Goal: Task Accomplishment & Management: Use online tool/utility

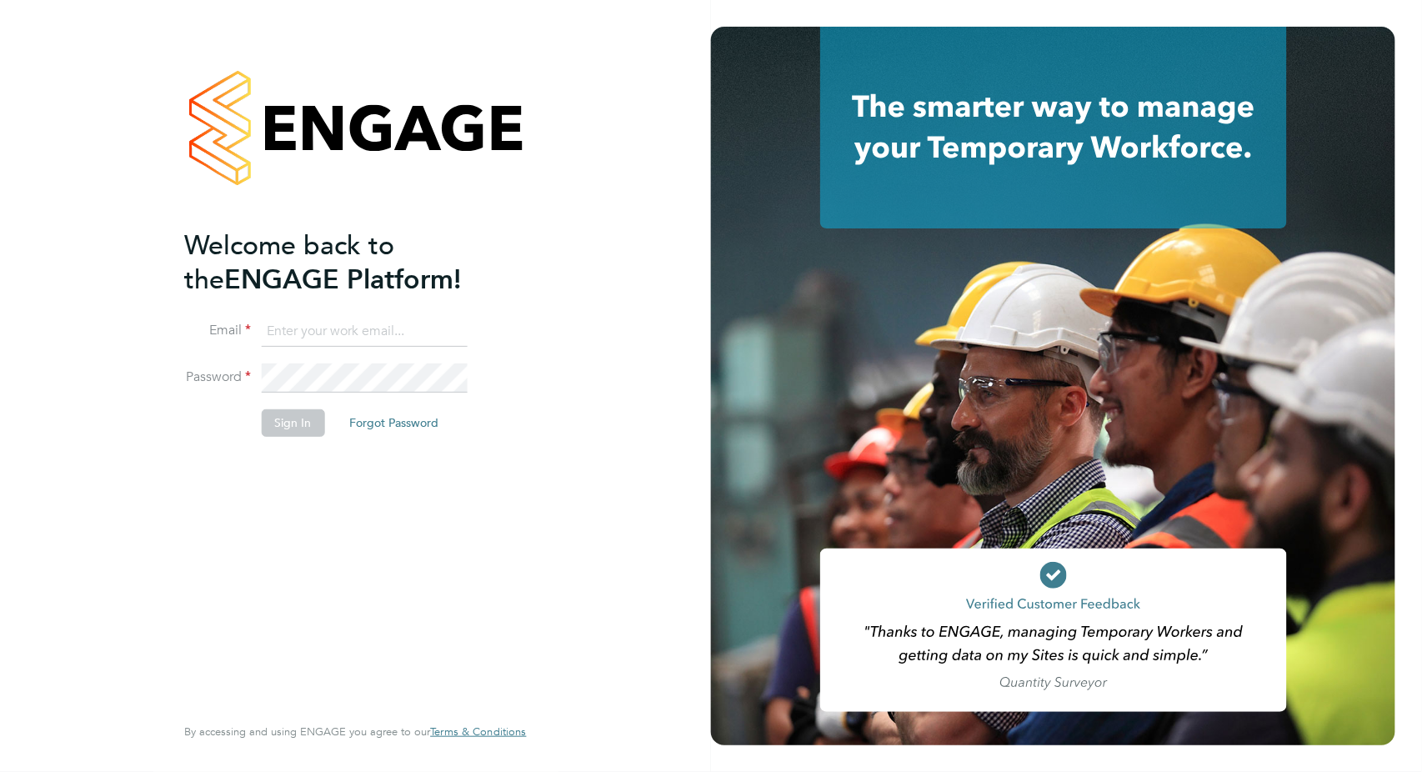
type input "[PERSON_NAME][EMAIL_ADDRESS][PERSON_NAME][DOMAIN_NAME]"
click at [288, 414] on button "Sign In" at bounding box center [292, 422] width 63 height 27
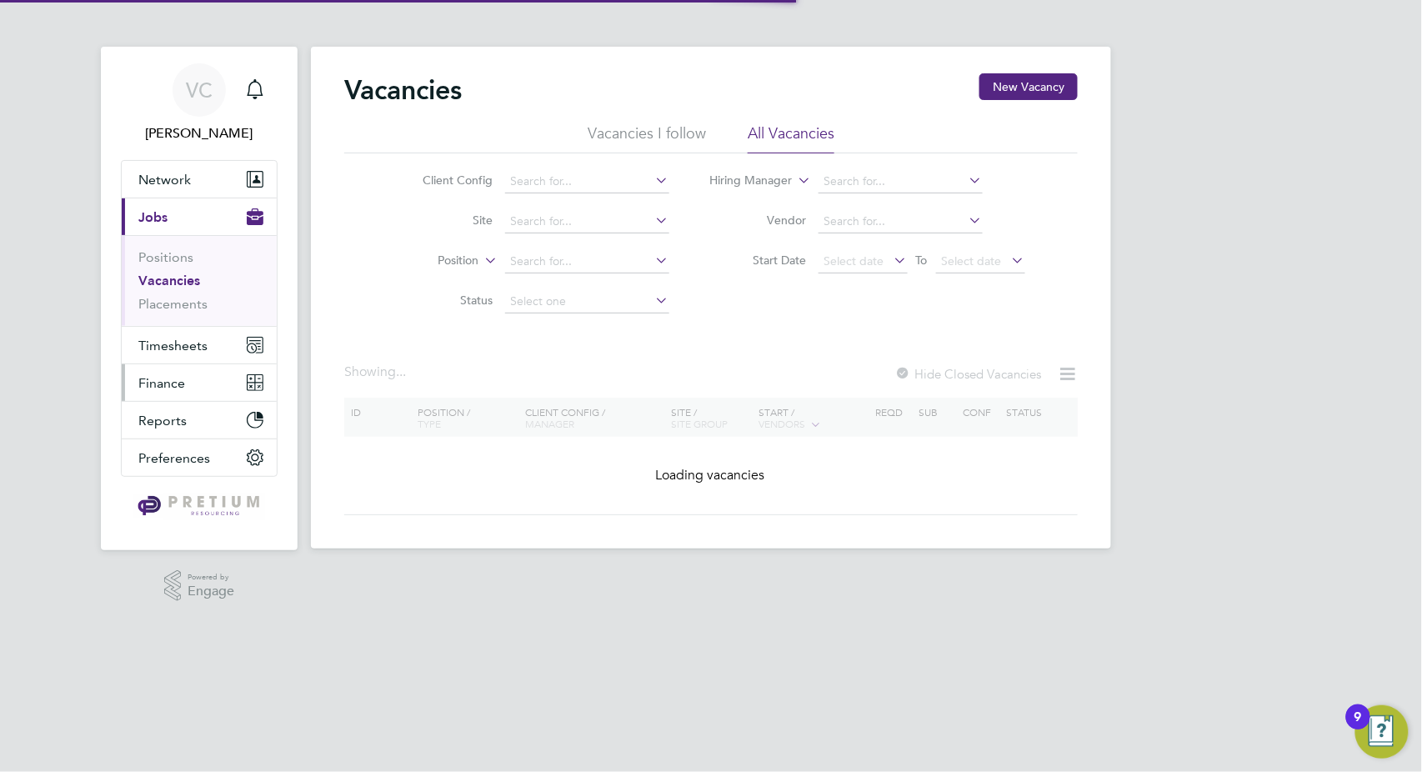
click at [162, 380] on span "Finance" at bounding box center [161, 383] width 47 height 16
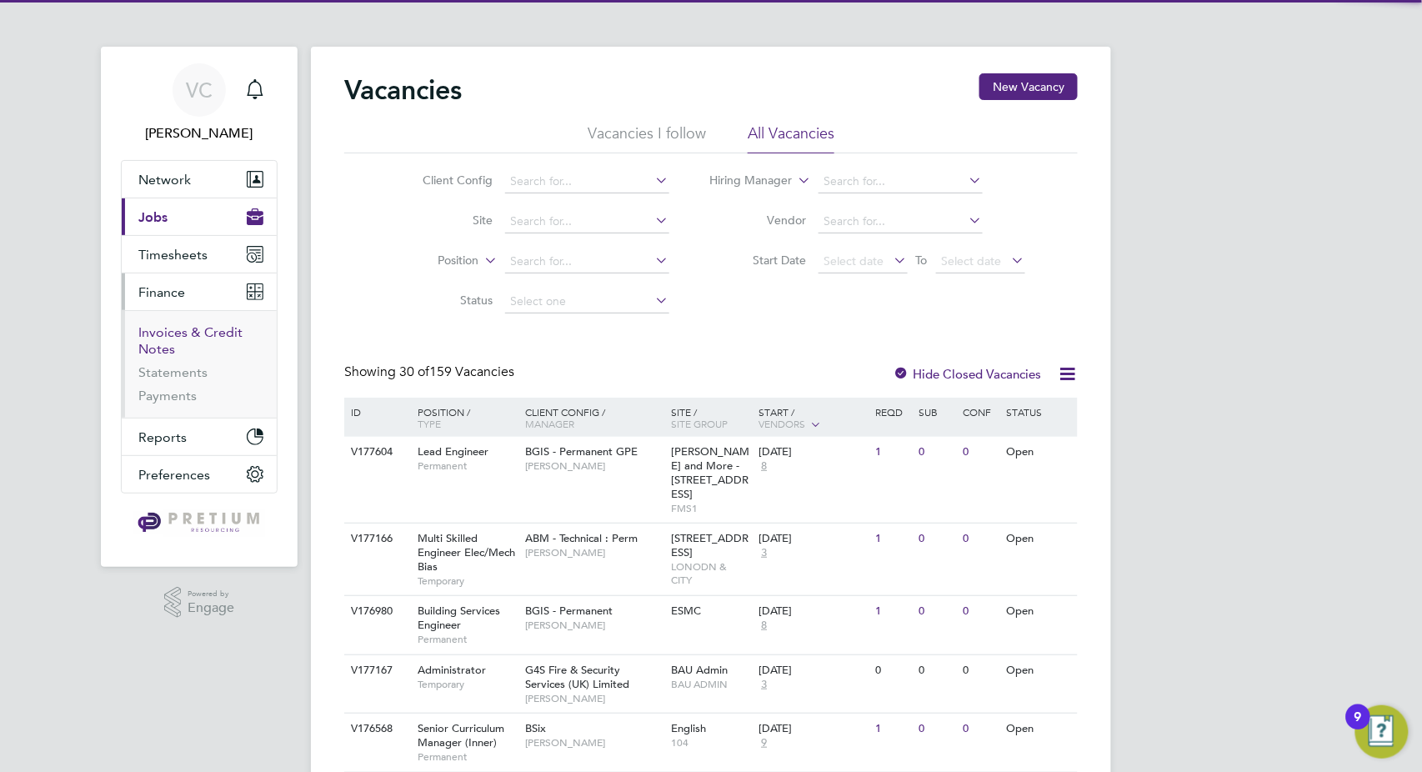
click at [193, 334] on link "Invoices & Credit Notes" at bounding box center [190, 340] width 104 height 33
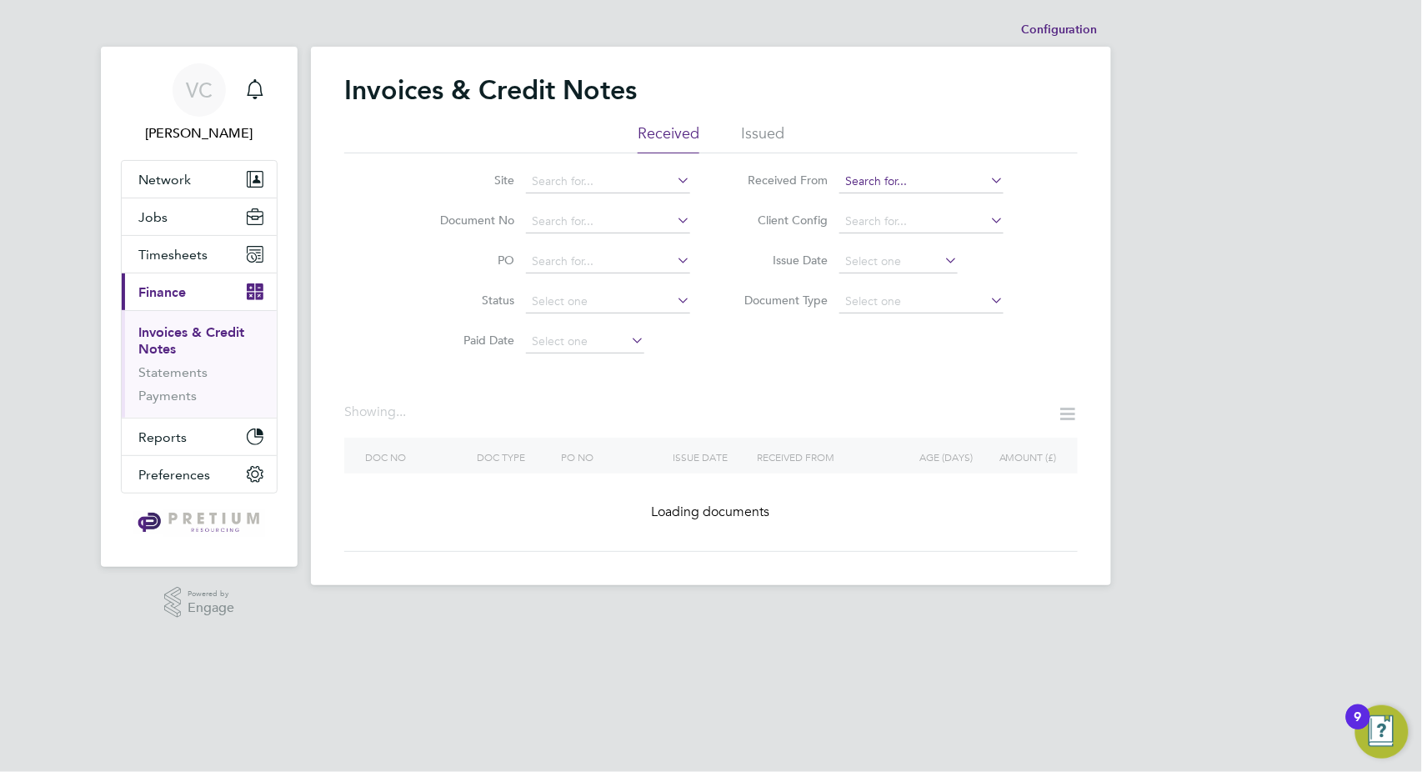
click at [868, 174] on input at bounding box center [921, 181] width 164 height 23
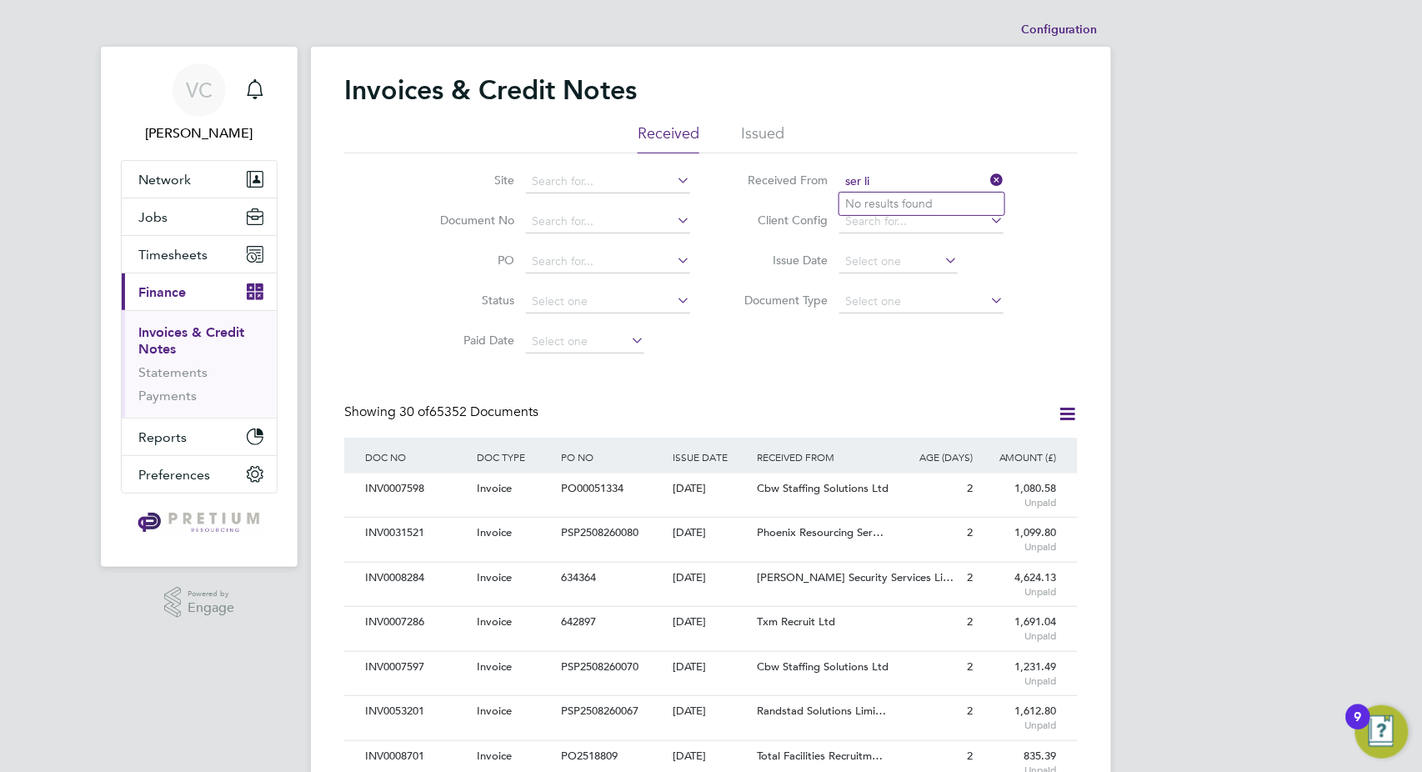
type input "ser li"
click at [163, 185] on span "Network" at bounding box center [164, 180] width 53 height 16
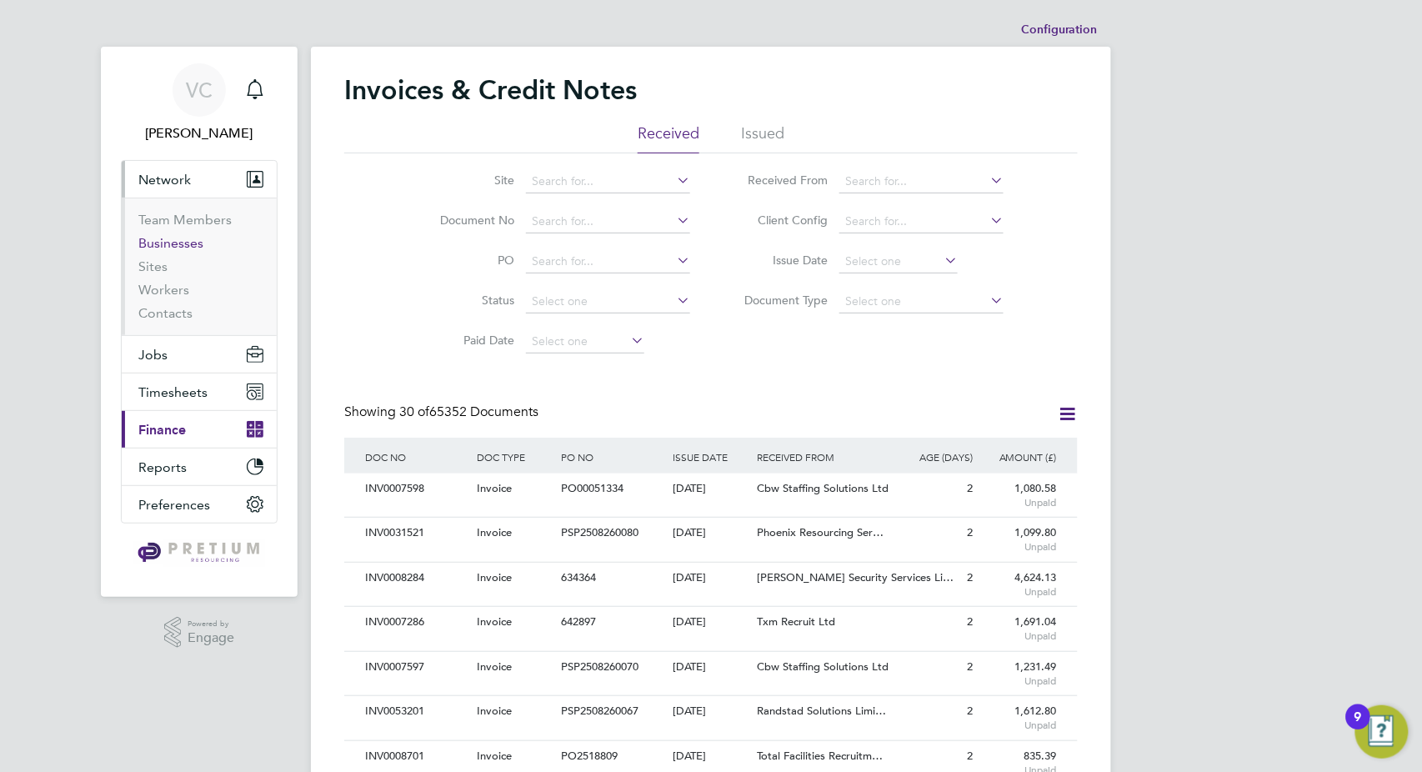
click at [174, 245] on link "Businesses" at bounding box center [170, 243] width 65 height 16
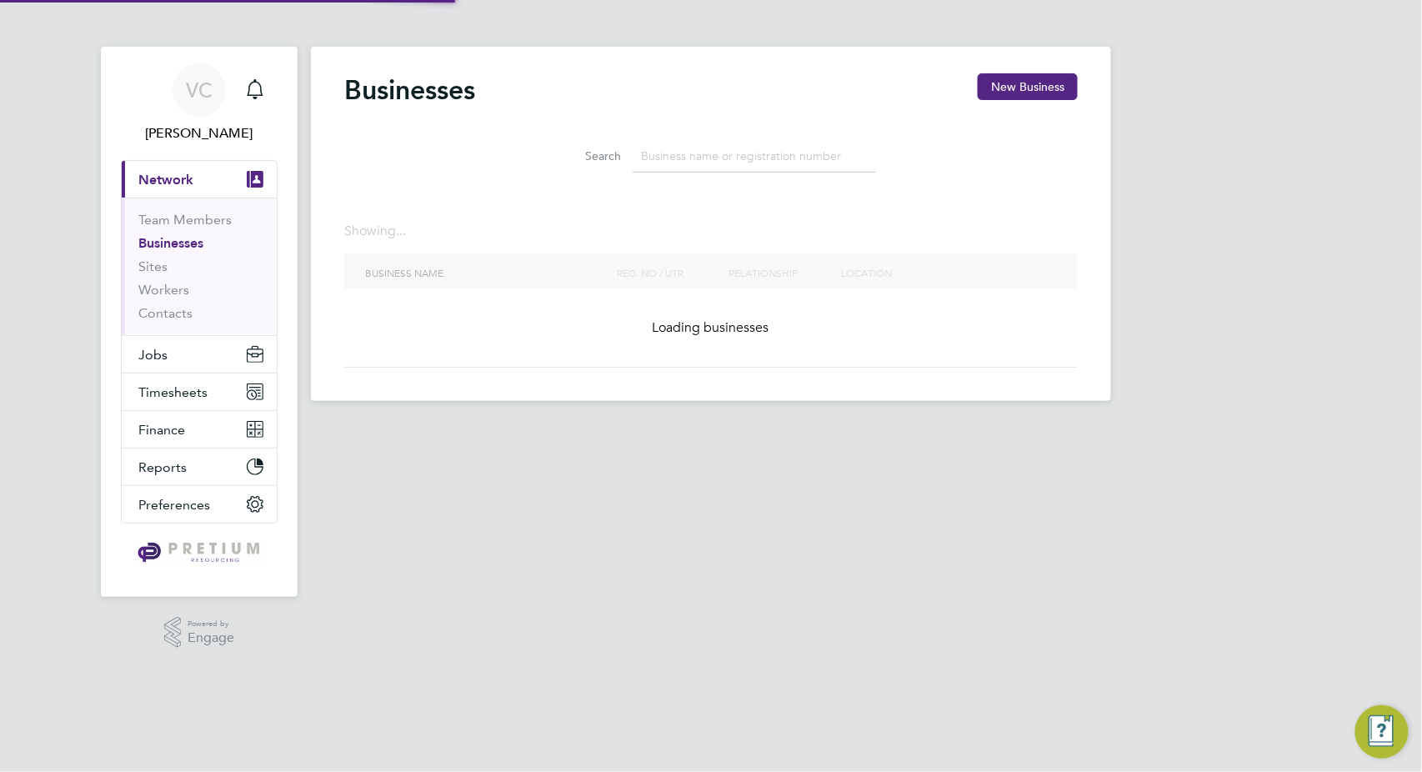
click at [739, 144] on input at bounding box center [754, 156] width 243 height 33
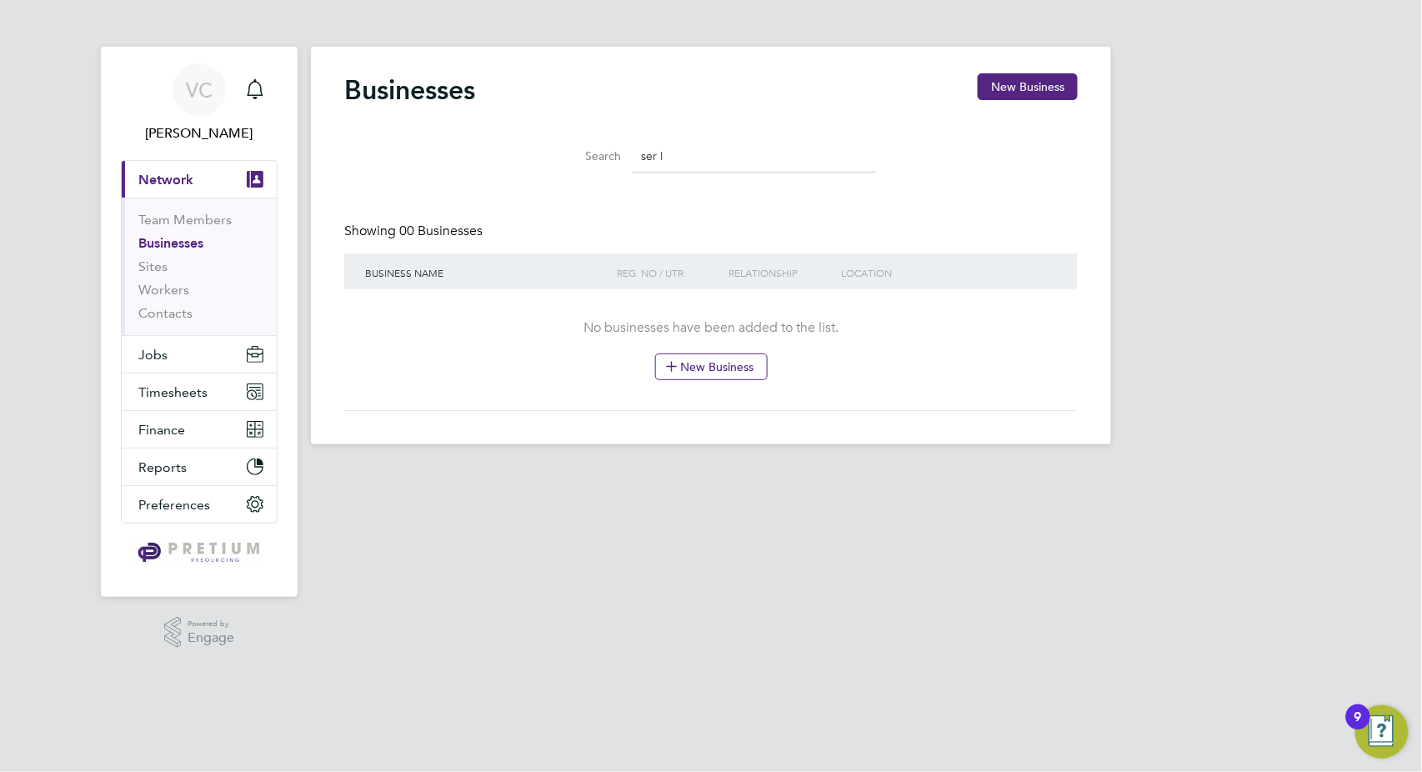
drag, startPoint x: 672, startPoint y: 163, endPoint x: 526, endPoint y: 162, distance: 145.9
click at [526, 162] on li "Search ser l" at bounding box center [711, 156] width 372 height 49
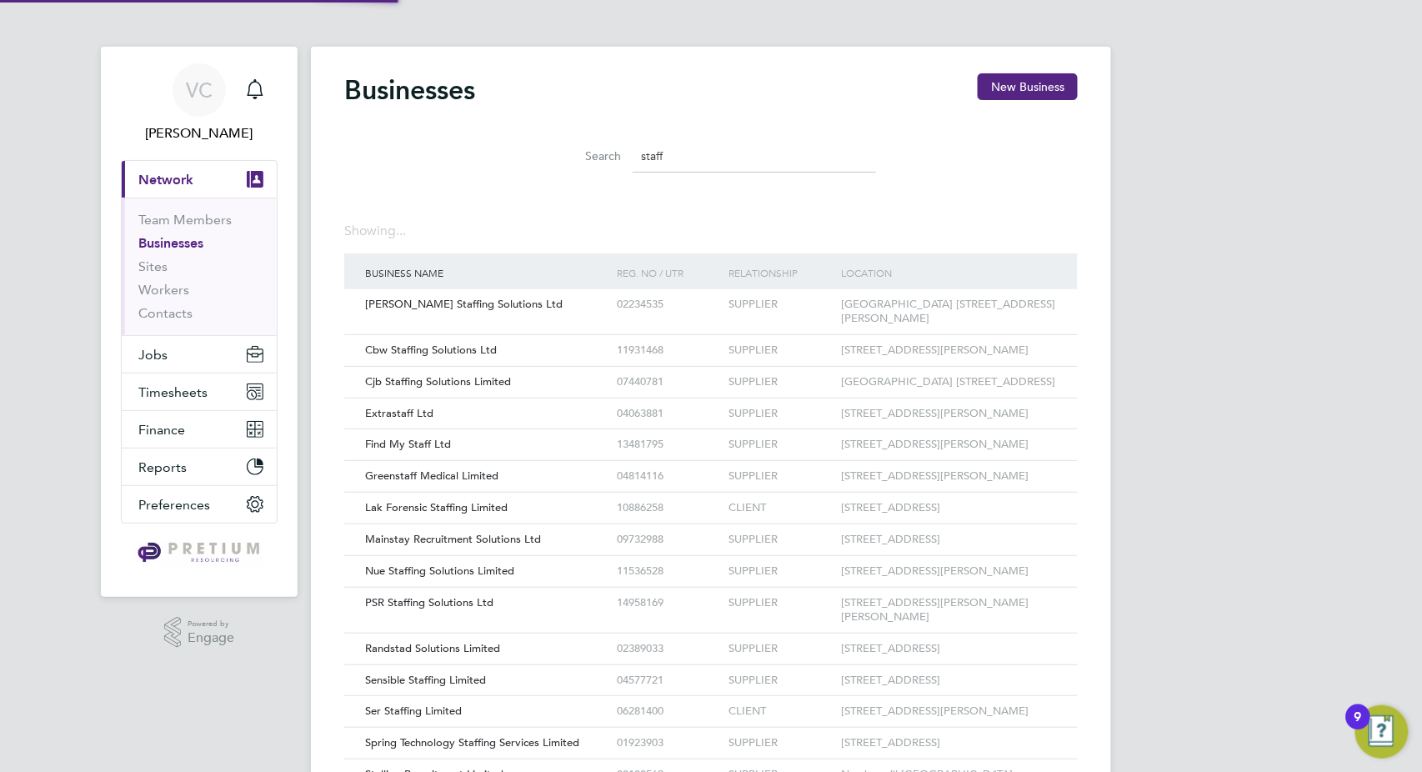
scroll to position [32, 253]
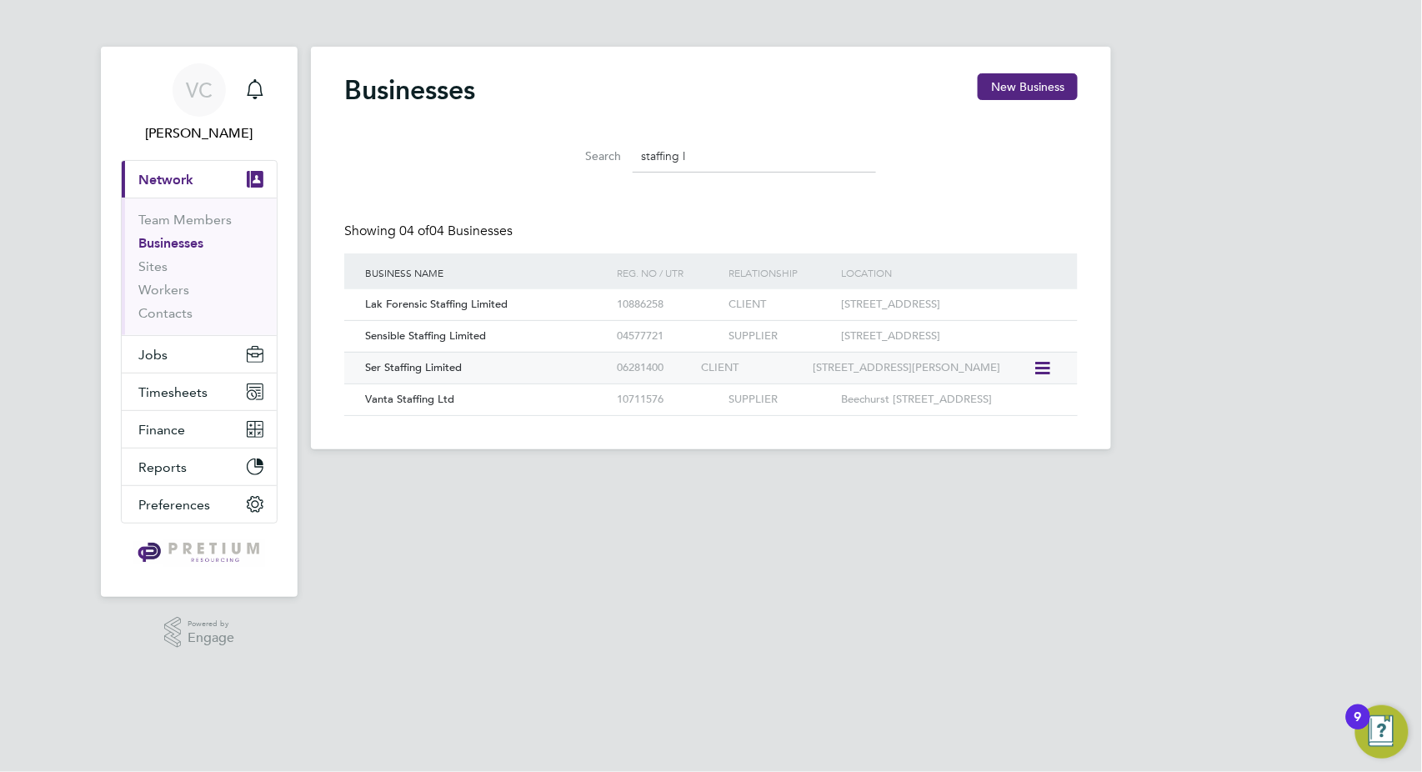
type input "staffing l"
click at [537, 383] on div "Ser Staffing Limited 06281400 CLIENT [STREET_ADDRESS][PERSON_NAME]" at bounding box center [710, 368] width 733 height 32
click at [161, 439] on button "Finance" at bounding box center [199, 429] width 155 height 37
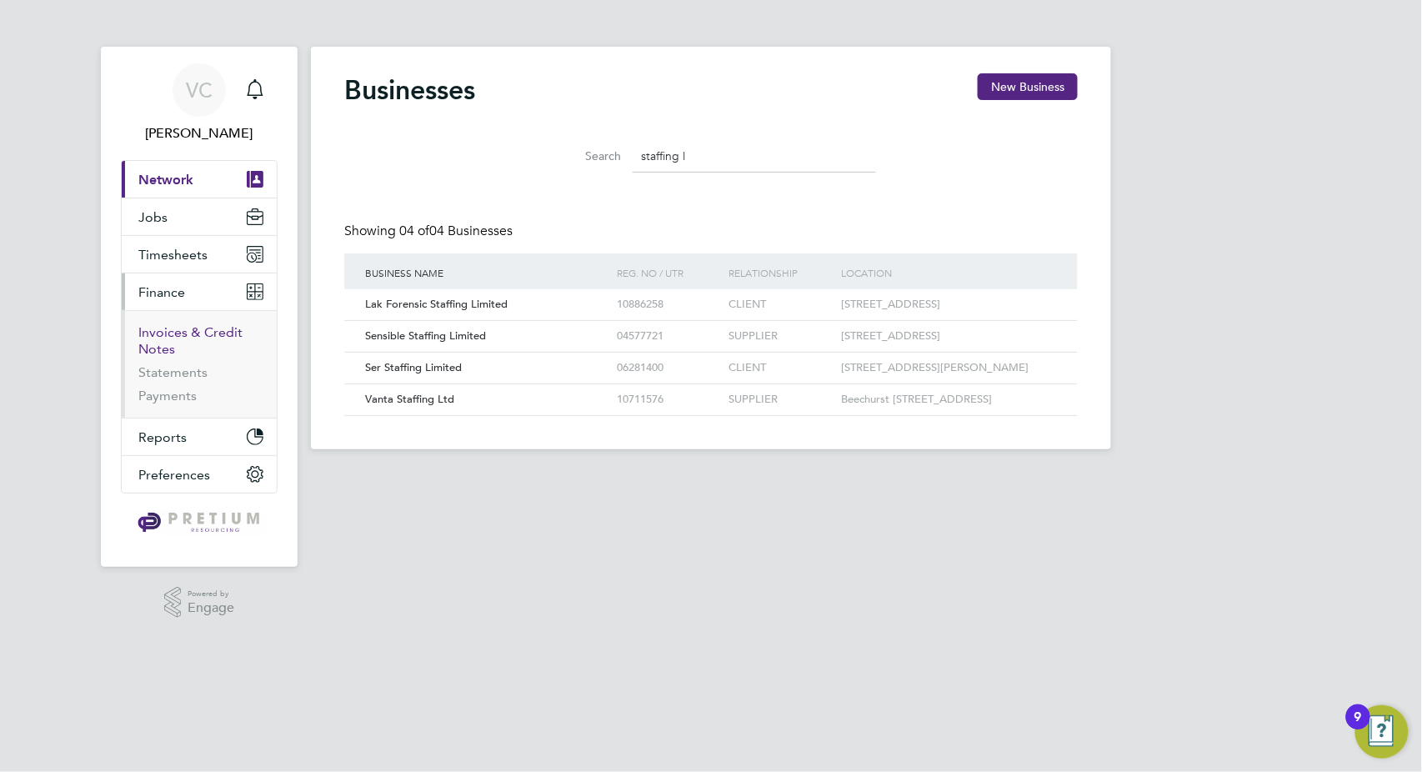
click at [193, 326] on link "Invoices & Credit Notes" at bounding box center [190, 340] width 104 height 33
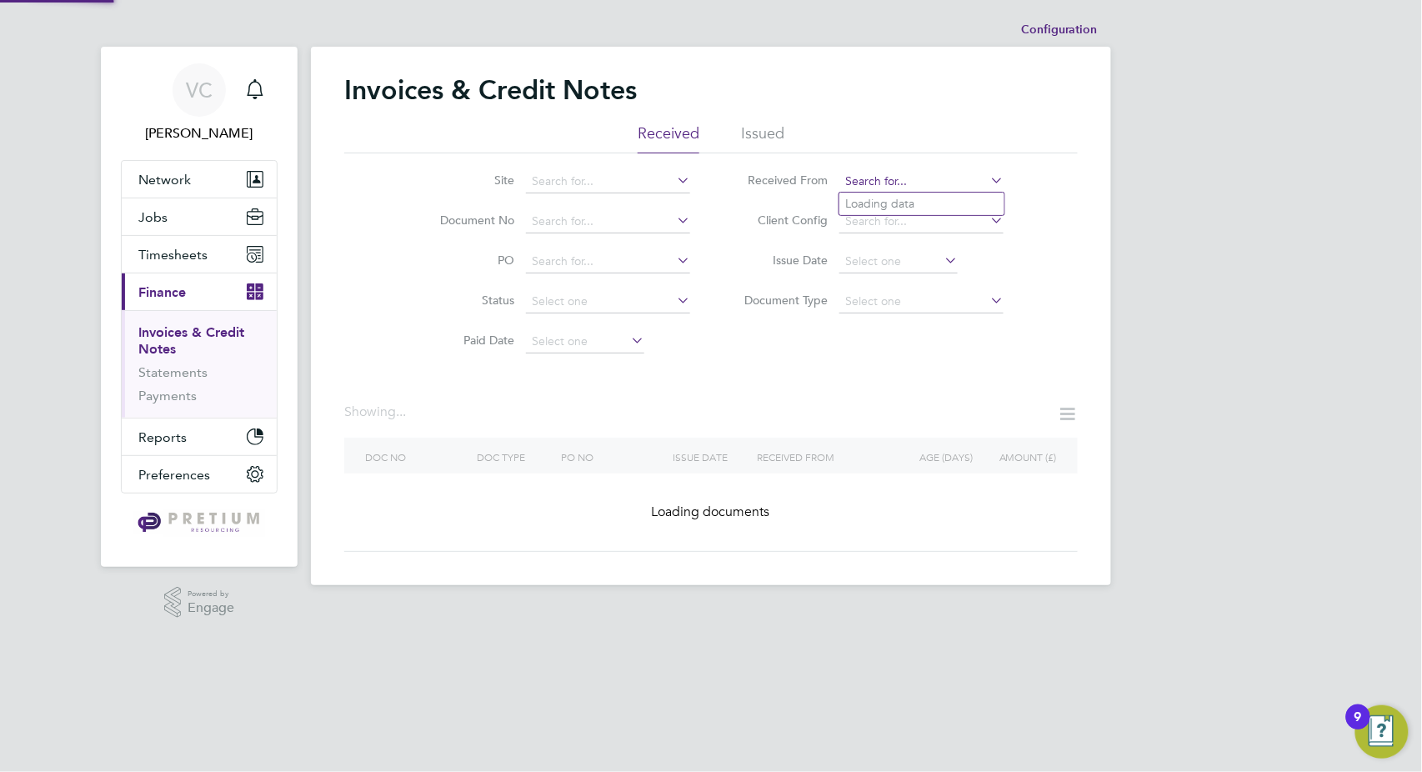
click at [909, 184] on input at bounding box center [921, 181] width 164 height 23
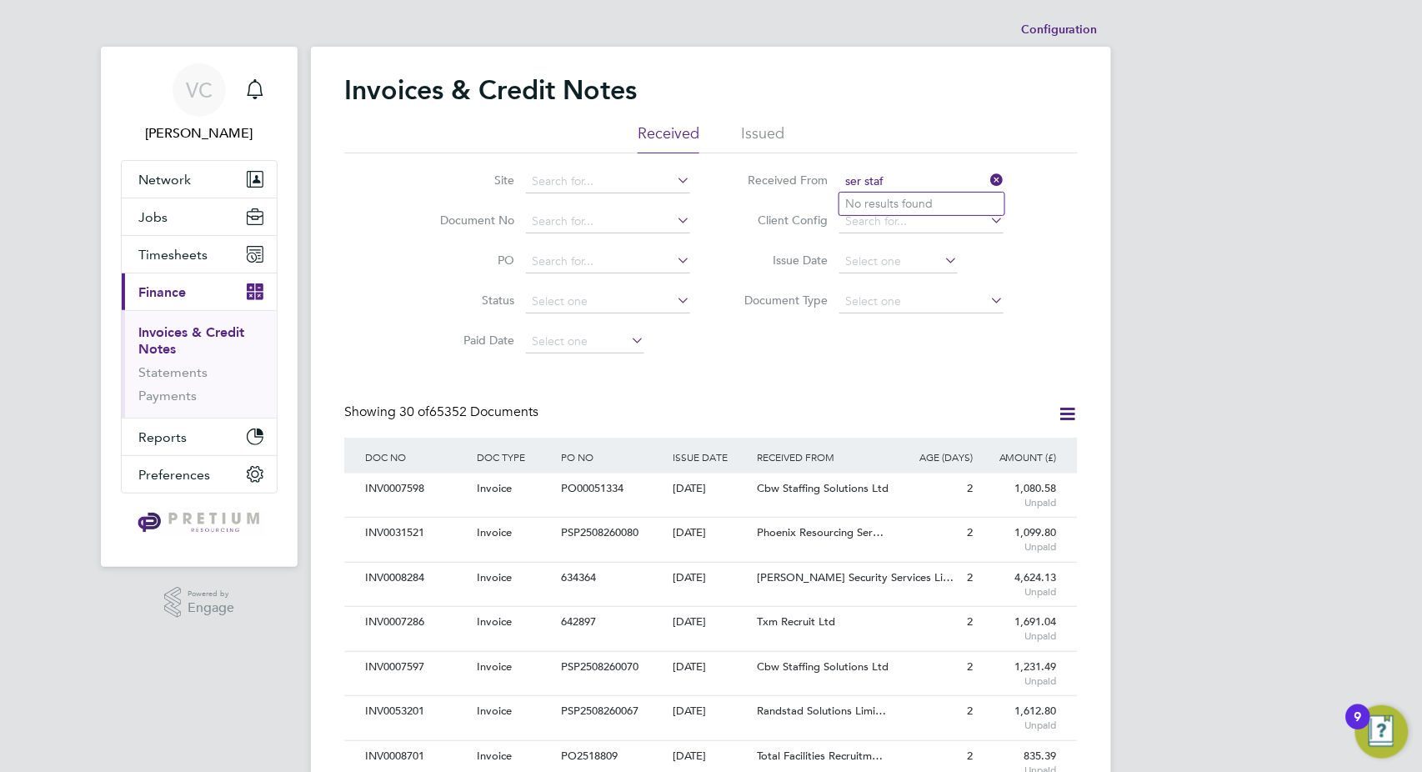
type input "ser staf"
click at [213, 249] on button "Timesheets" at bounding box center [199, 254] width 155 height 37
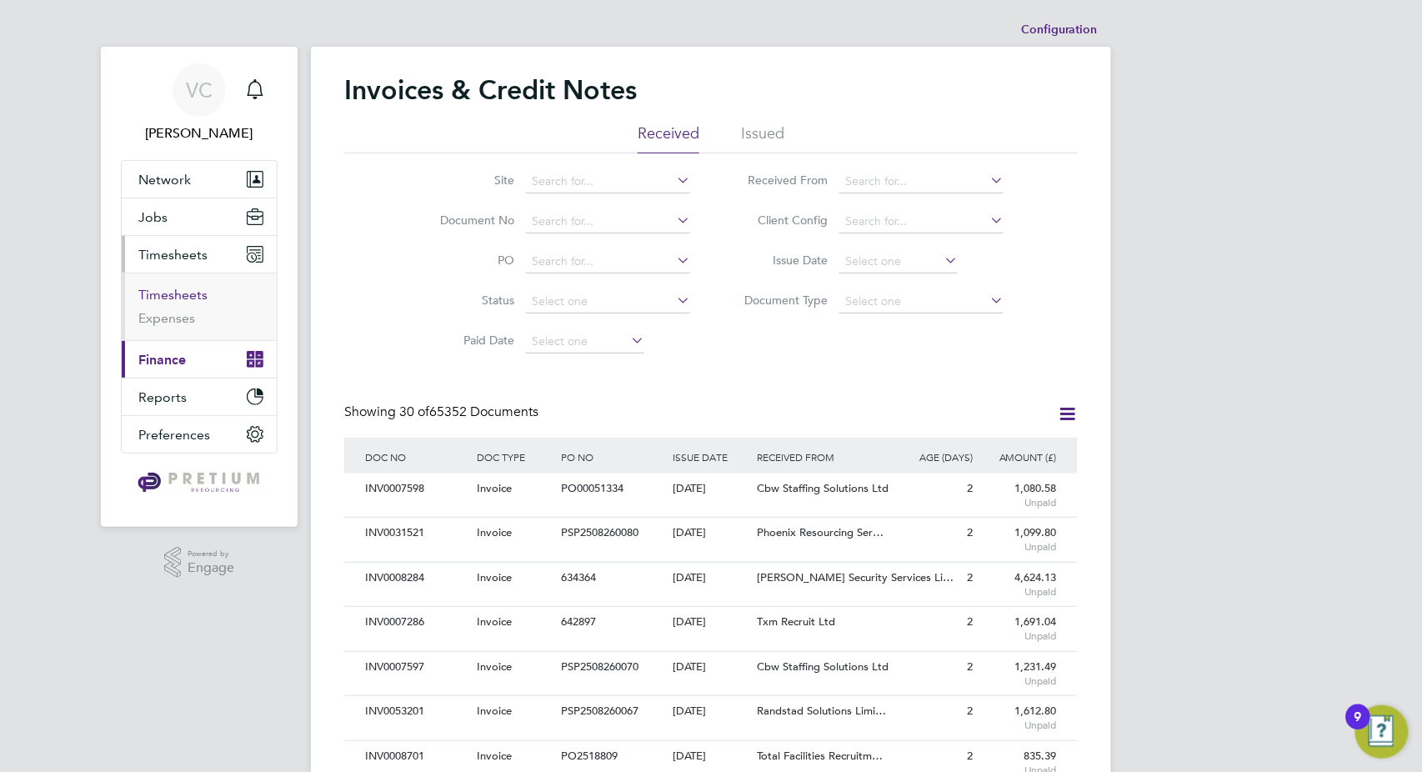
click at [183, 300] on link "Timesheets" at bounding box center [172, 295] width 69 height 16
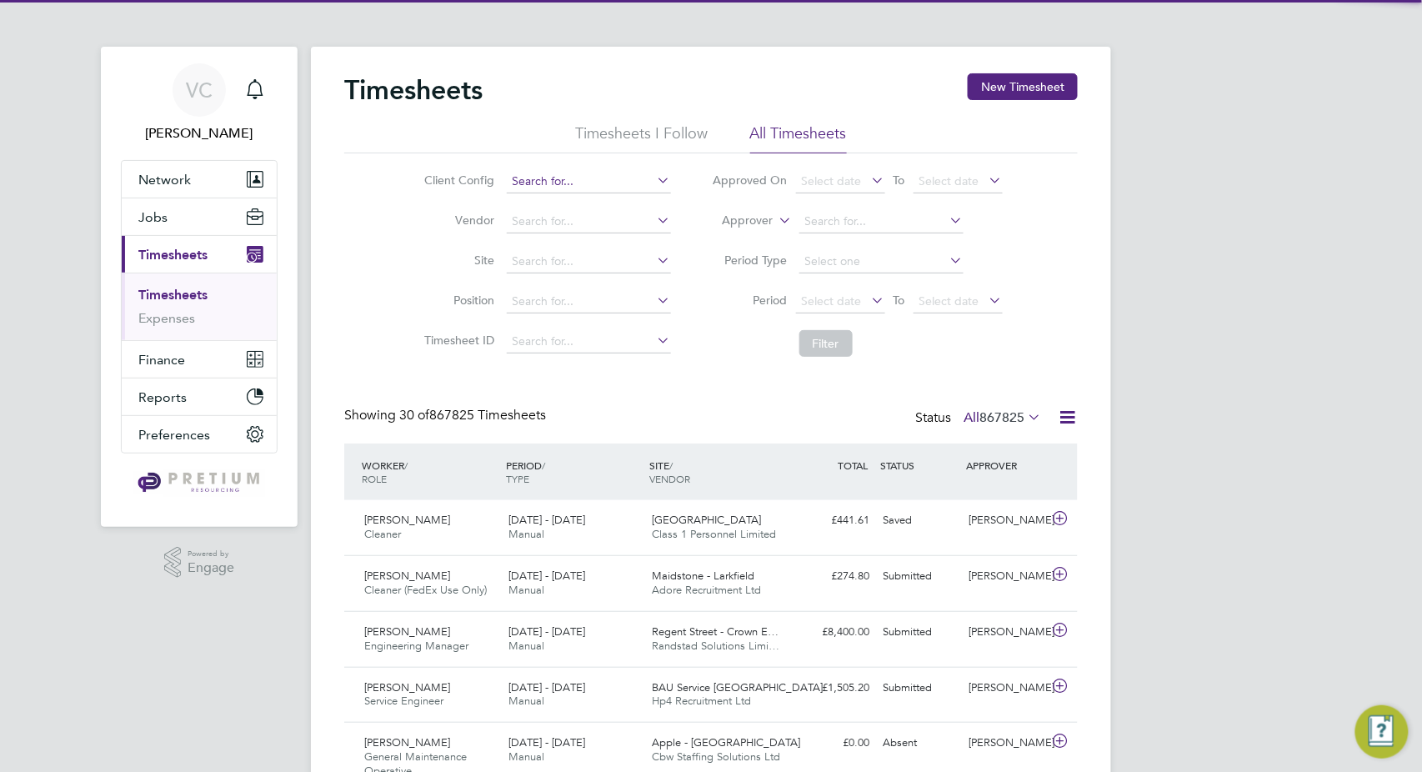
click at [541, 173] on input at bounding box center [589, 181] width 164 height 23
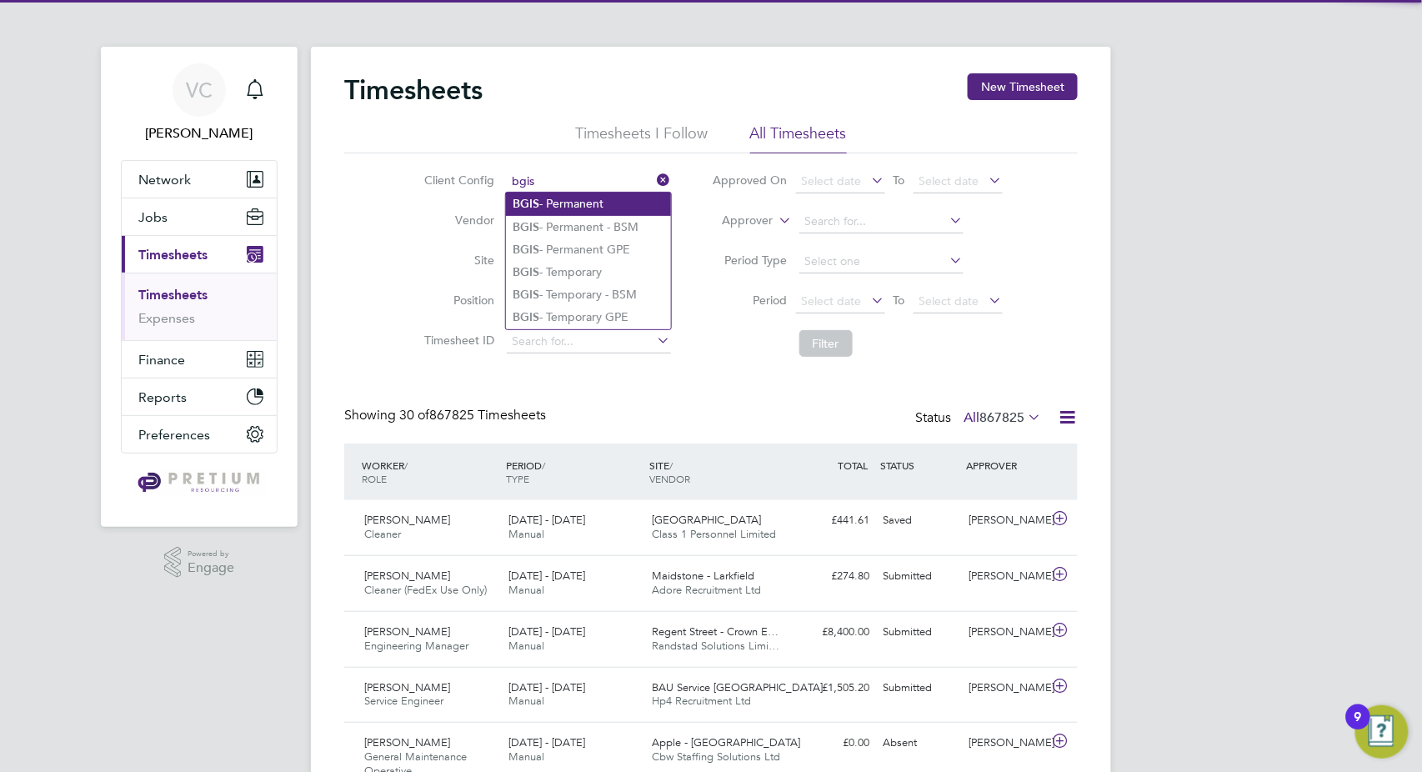
click at [607, 202] on li "BGIS - Permanent" at bounding box center [588, 204] width 165 height 23
type input "BGIS - Permanent"
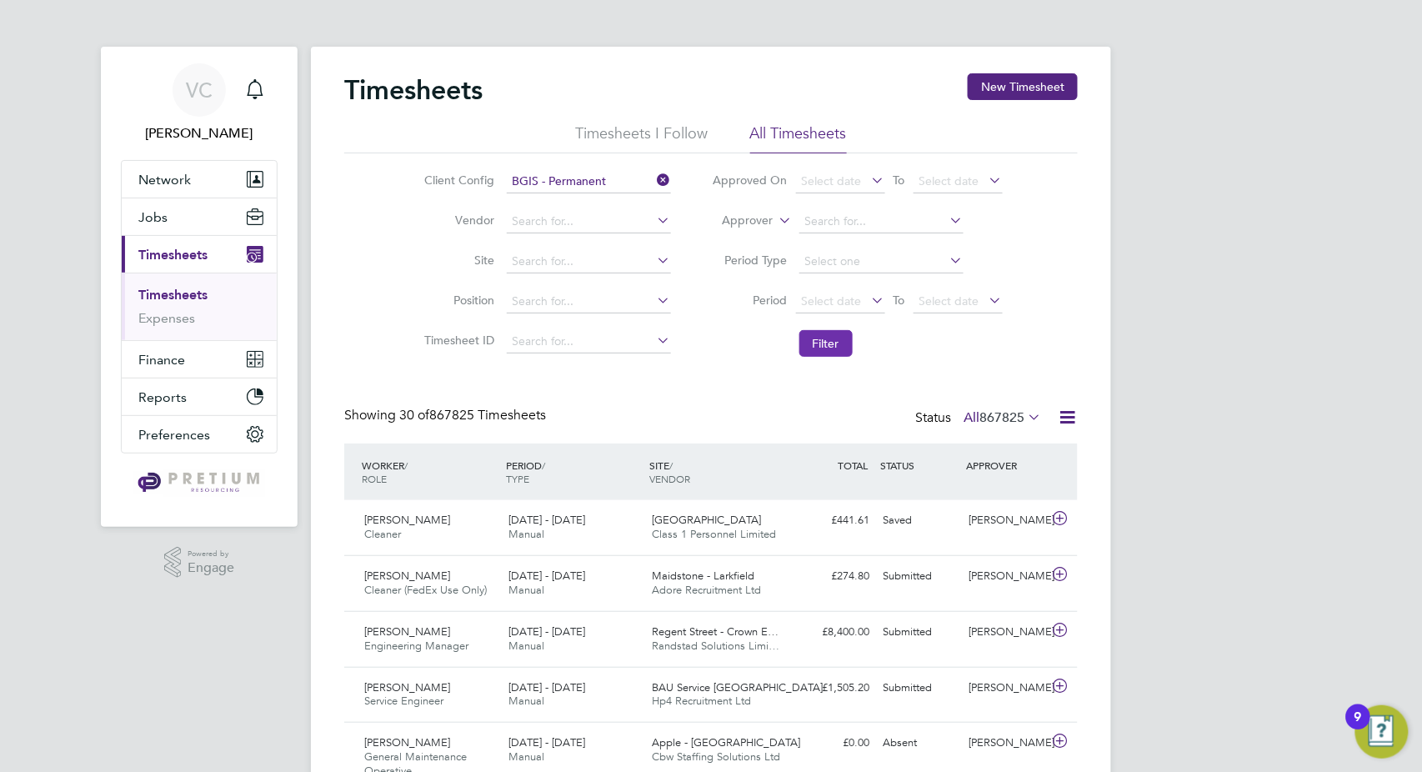
click at [839, 352] on button "Filter" at bounding box center [825, 343] width 53 height 27
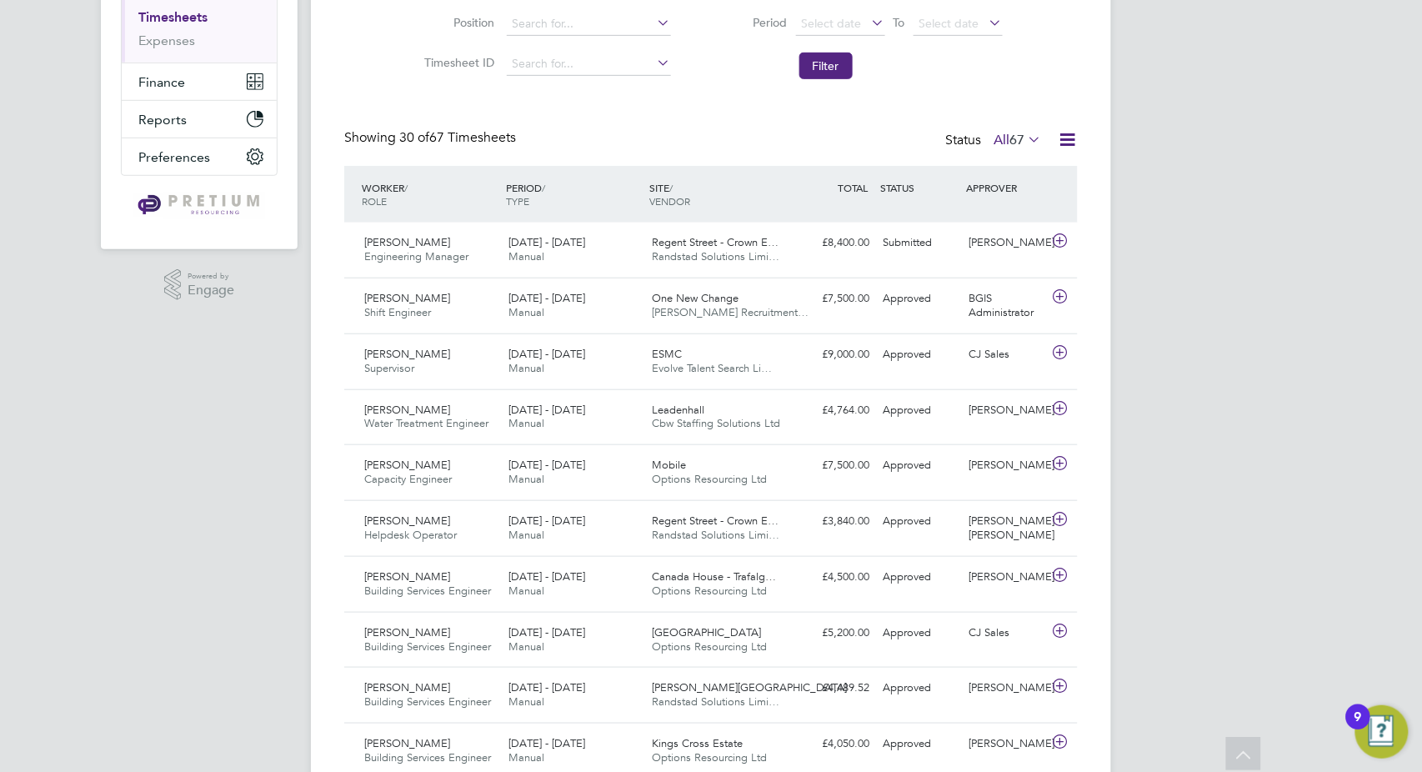
click at [1060, 142] on icon at bounding box center [1067, 139] width 21 height 21
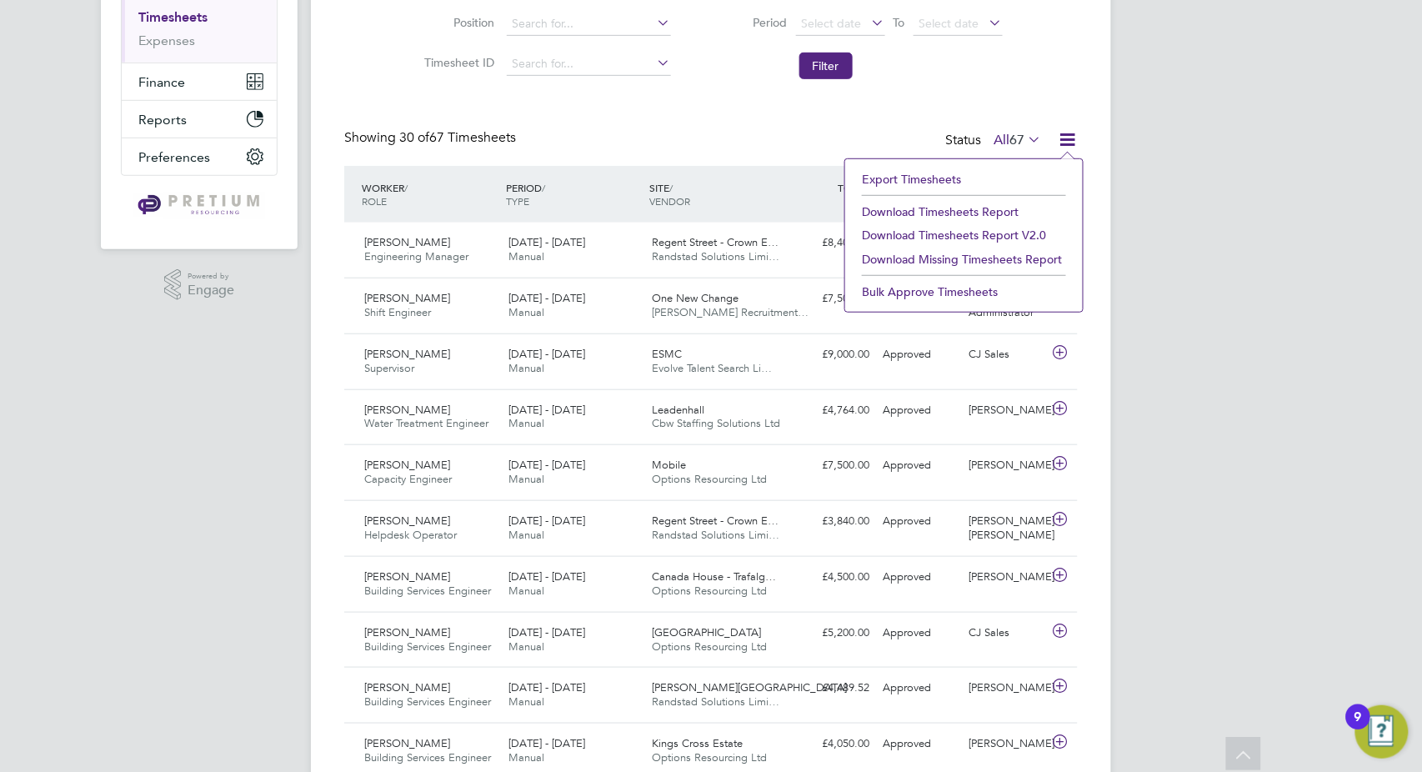
click at [999, 208] on li "Download Timesheets Report" at bounding box center [963, 211] width 221 height 23
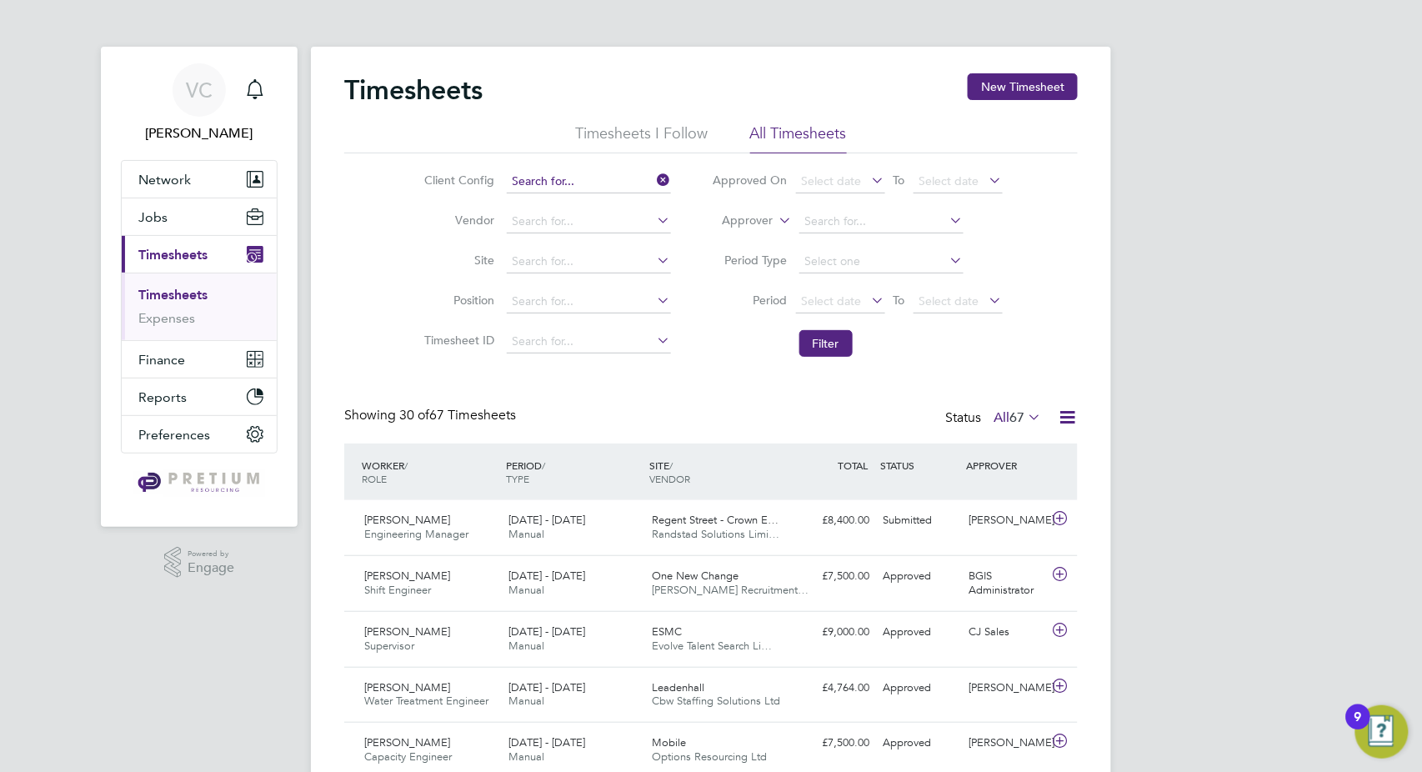
click at [584, 172] on input at bounding box center [589, 181] width 164 height 23
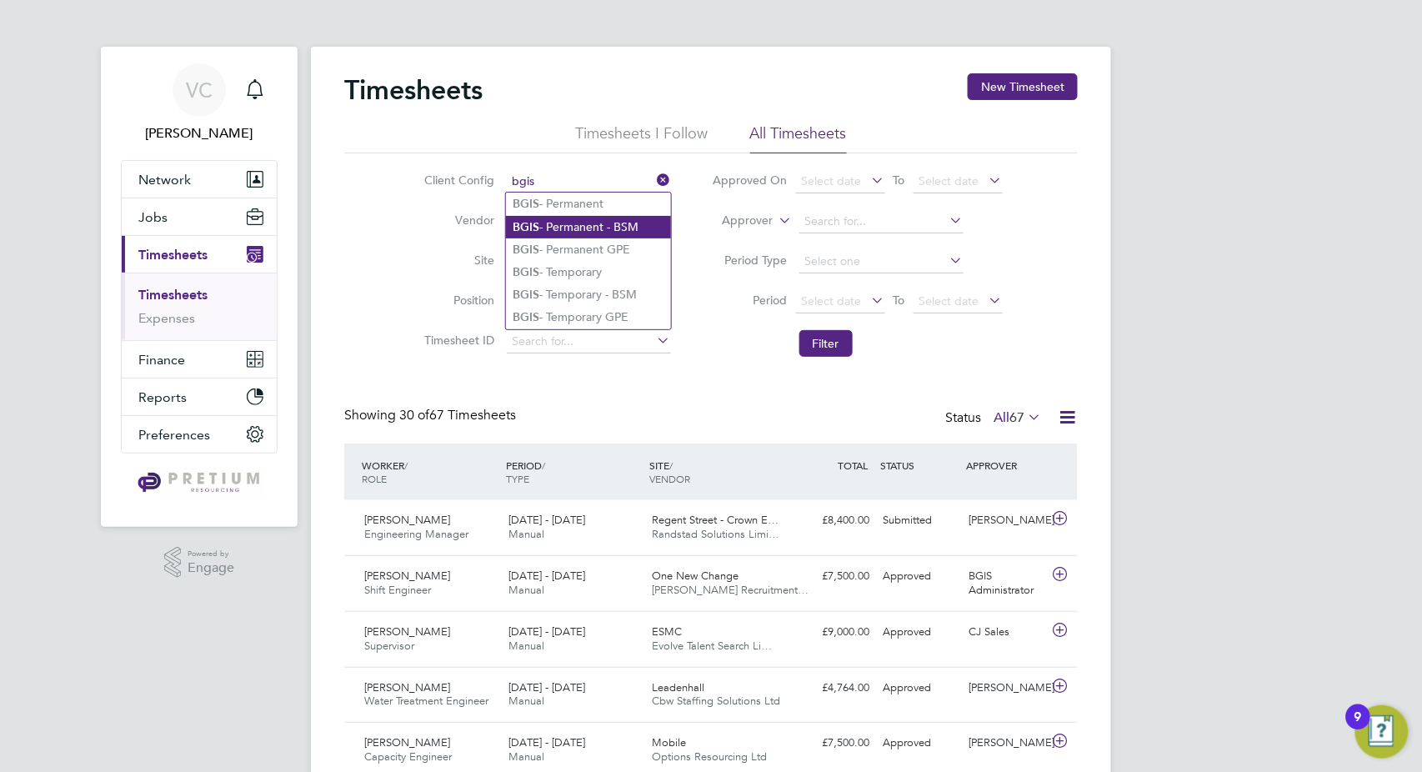
click at [635, 221] on li "BGIS - Permanent - BSM" at bounding box center [588, 227] width 165 height 23
type input "BGIS - Permanent - BSM"
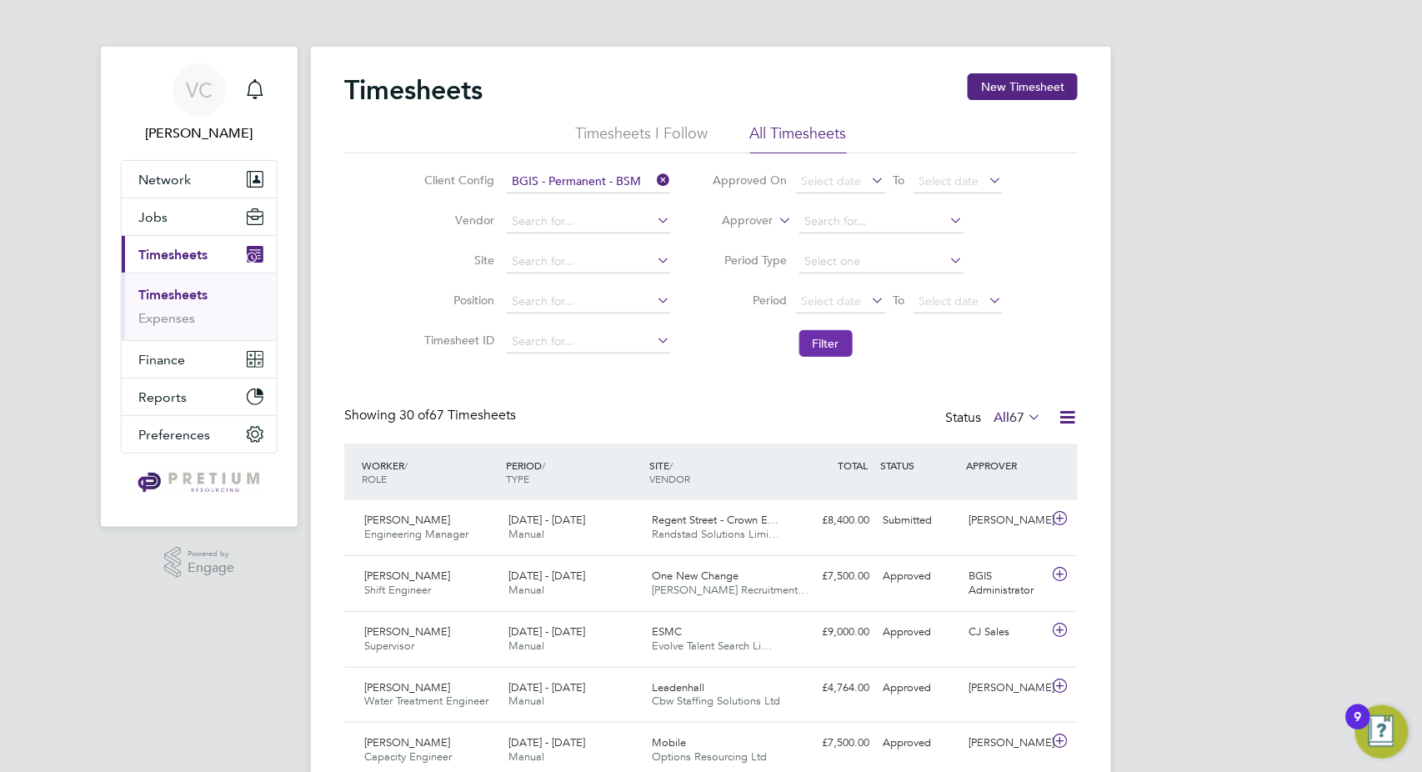
click at [820, 334] on button "Filter" at bounding box center [825, 343] width 53 height 27
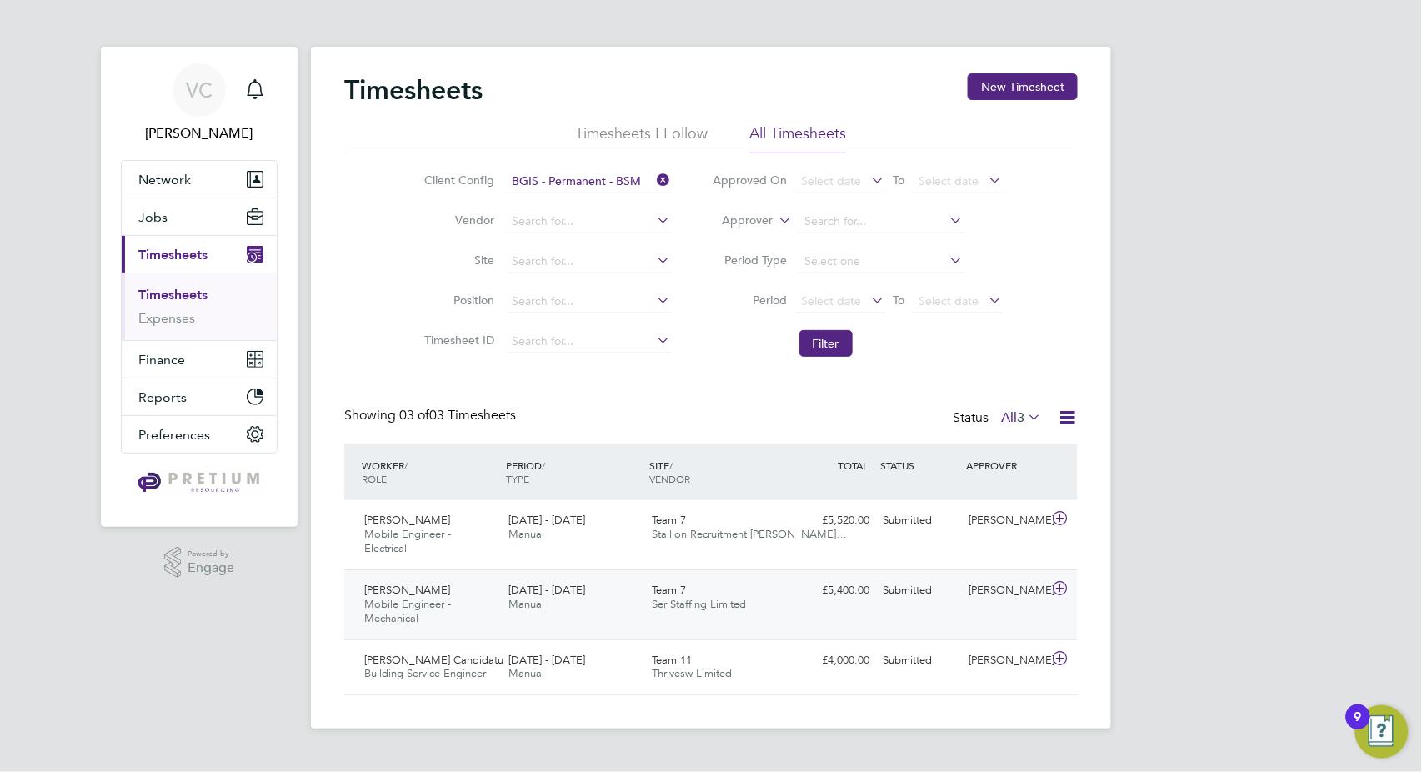
click at [794, 604] on div "[PERSON_NAME] Mobile Engineer - Mechanical [DATE] - [DATE] [DATE] - [DATE] Manu…" at bounding box center [710, 604] width 733 height 70
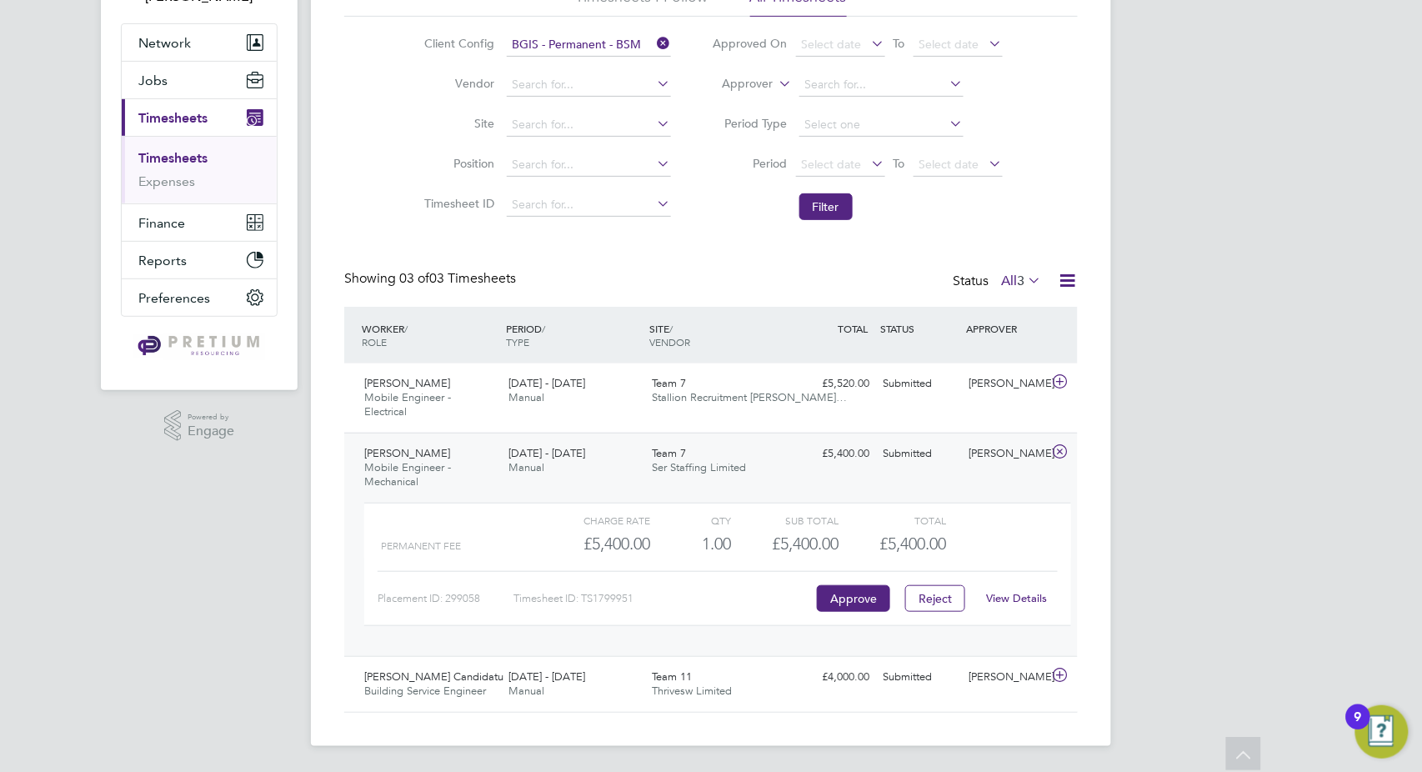
click at [1027, 604] on div "View Details" at bounding box center [1017, 598] width 82 height 27
click at [1030, 595] on link "View Details" at bounding box center [1017, 598] width 61 height 14
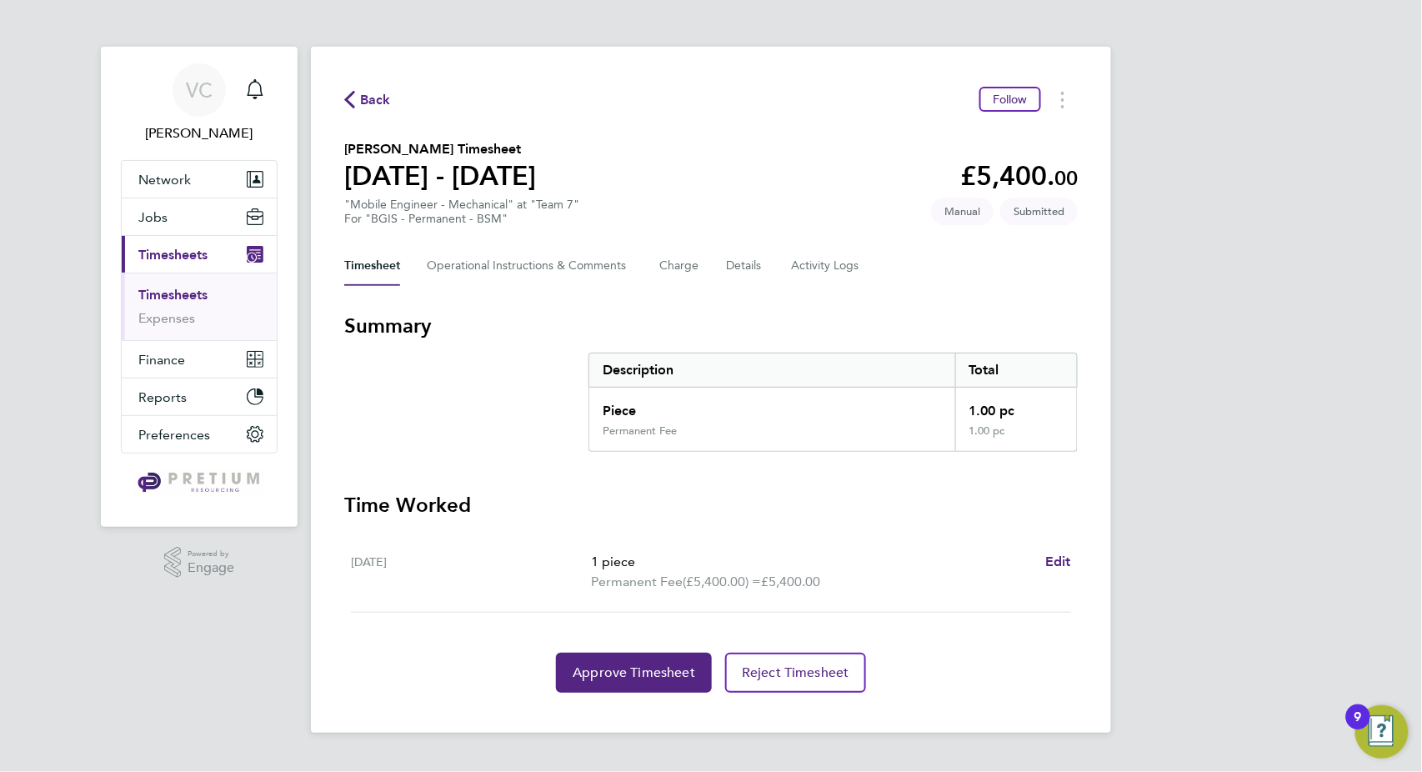
click at [771, 263] on div "Timesheet Operational Instructions & Comments Charge Details Activity Logs" at bounding box center [710, 266] width 733 height 40
click at [758, 265] on button "Details" at bounding box center [745, 266] width 38 height 40
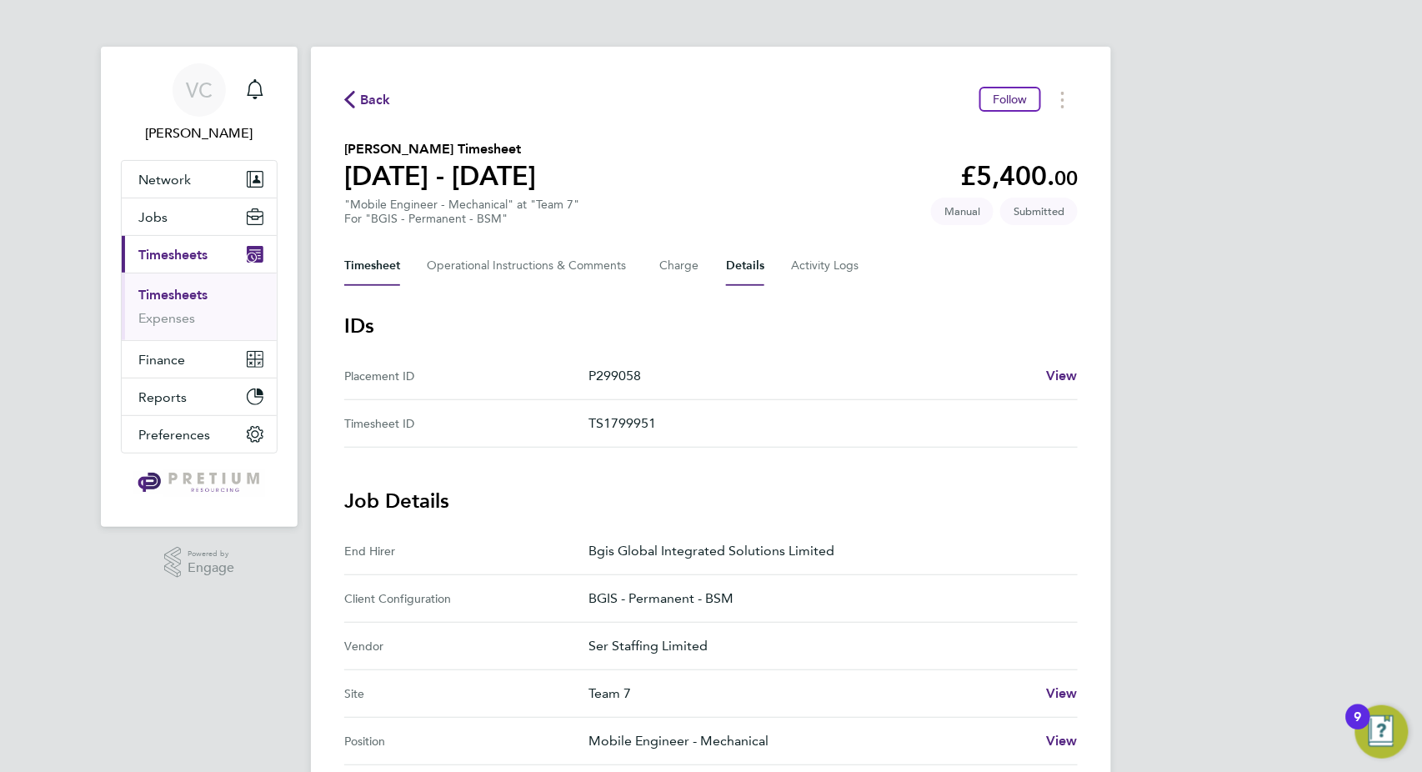
click at [374, 268] on button "Timesheet" at bounding box center [372, 266] width 56 height 40
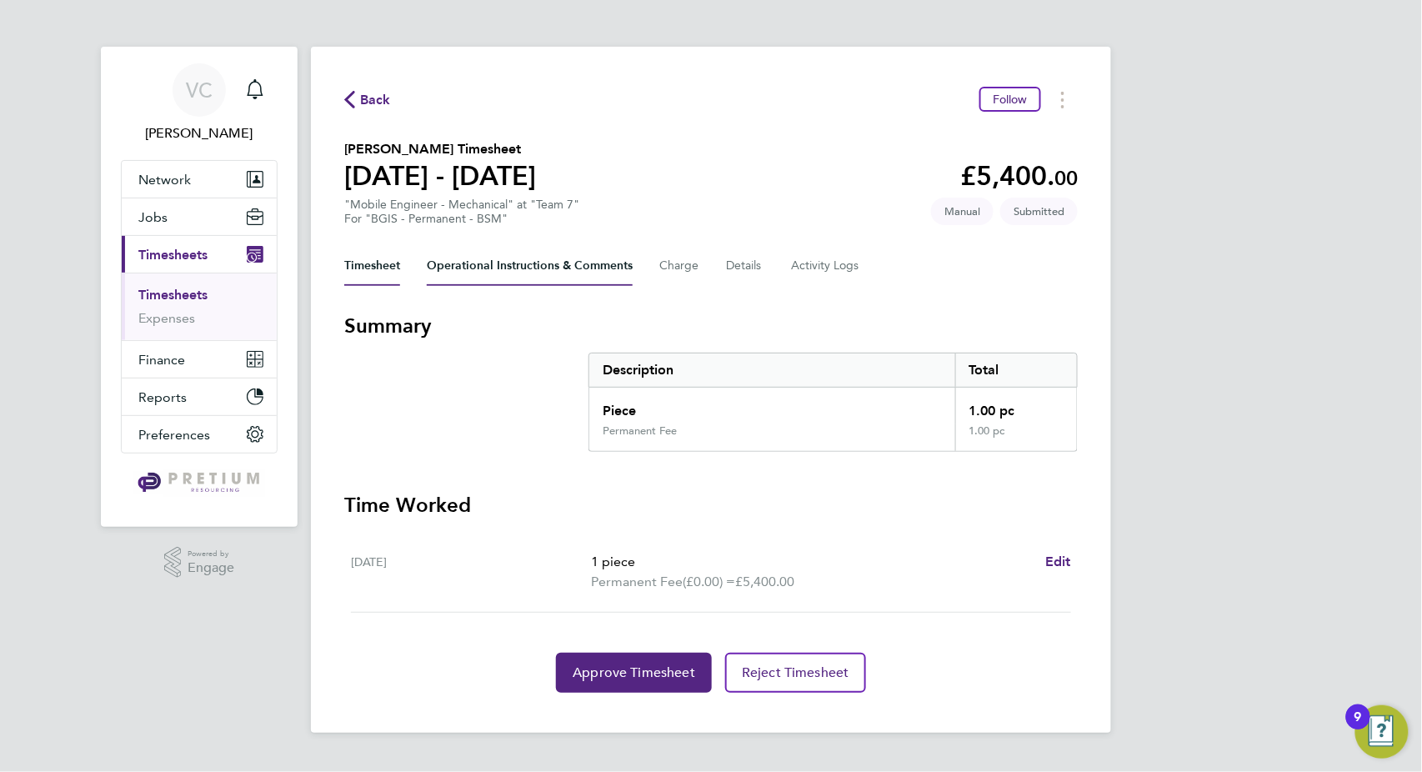
click at [538, 273] on Comments-tab "Operational Instructions & Comments" at bounding box center [530, 266] width 206 height 40
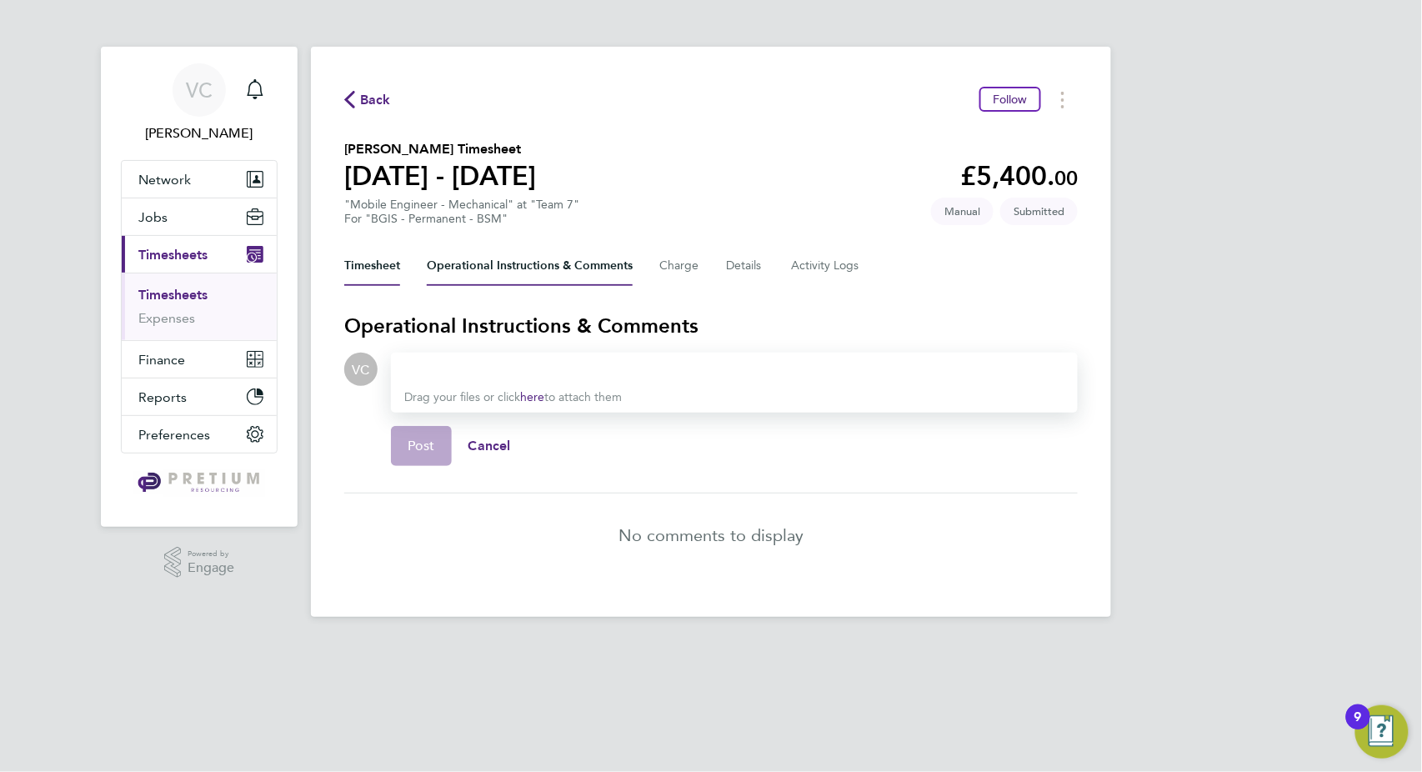
click at [368, 255] on button "Timesheet" at bounding box center [372, 266] width 56 height 40
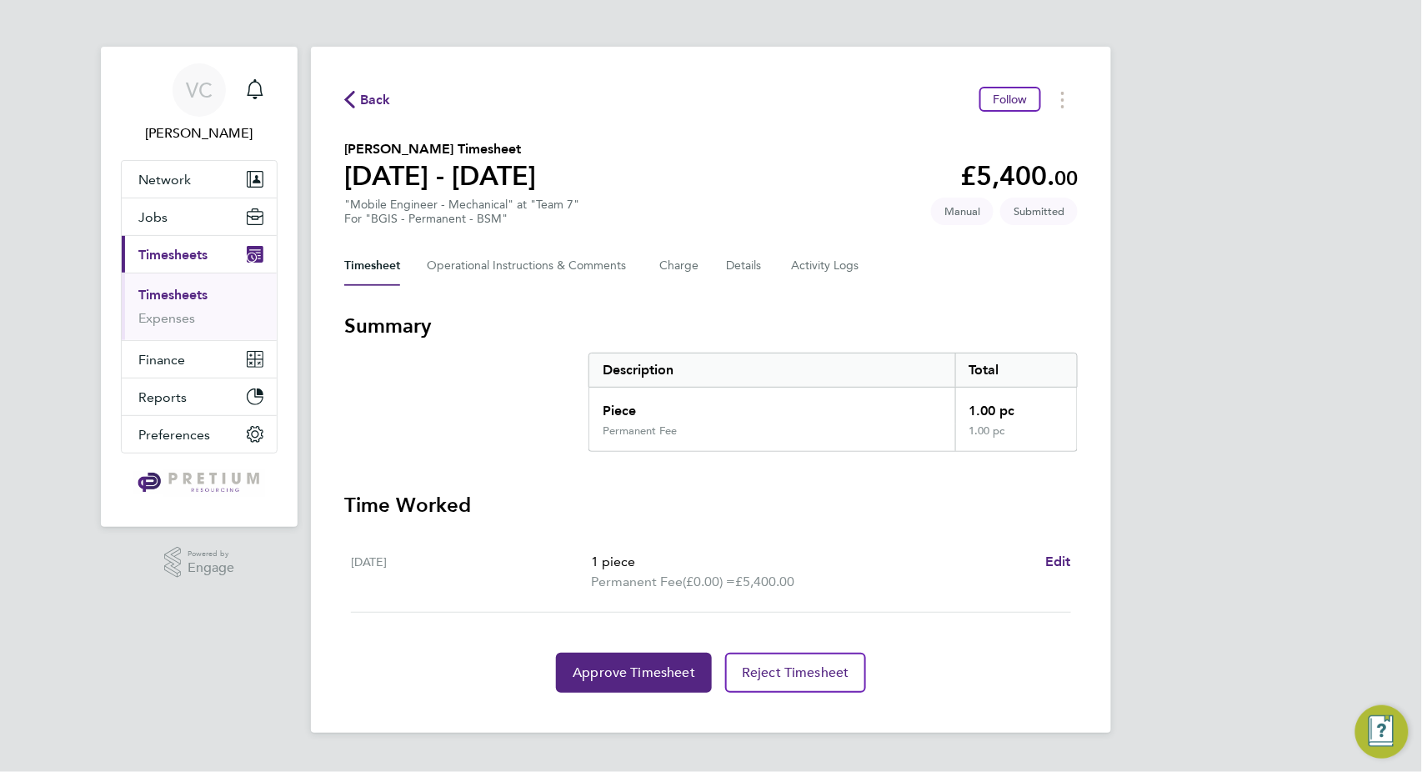
click at [368, 102] on span "Back" at bounding box center [375, 100] width 31 height 20
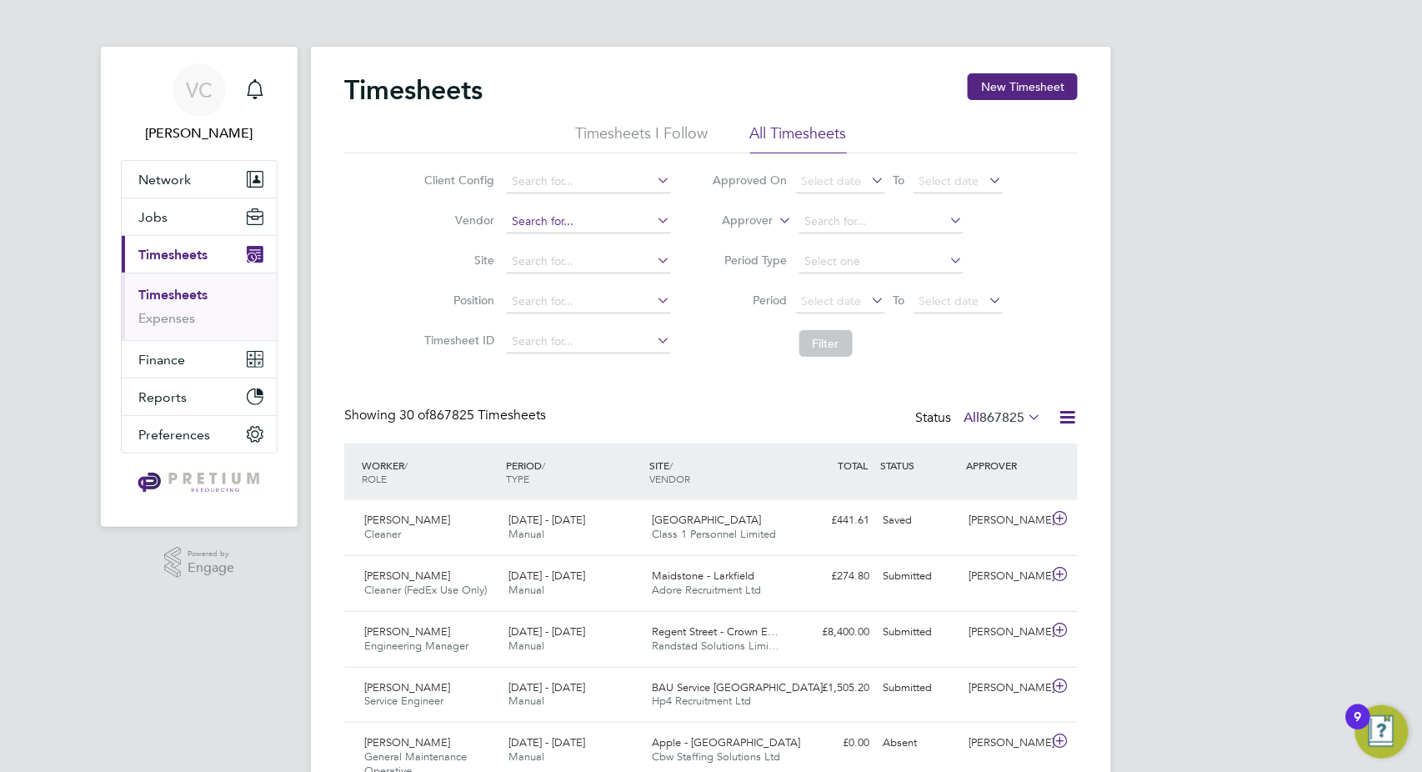
click at [529, 215] on input at bounding box center [589, 221] width 164 height 23
click at [574, 237] on li "S er Staffing Limited" at bounding box center [588, 244] width 165 height 23
type input "Ser Staffing Limited"
click at [825, 338] on button "Filter" at bounding box center [825, 343] width 53 height 27
